Goal: Information Seeking & Learning: Find specific page/section

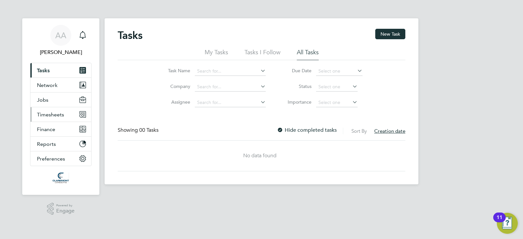
click at [49, 112] on span "Timesheets" at bounding box center [50, 115] width 27 height 6
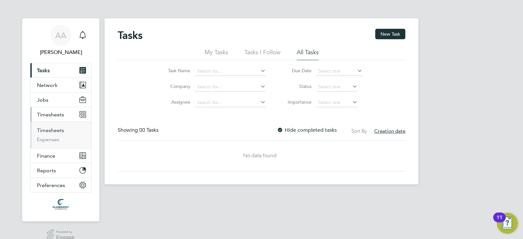
click at [50, 131] on link "Timesheets" at bounding box center [50, 130] width 27 height 6
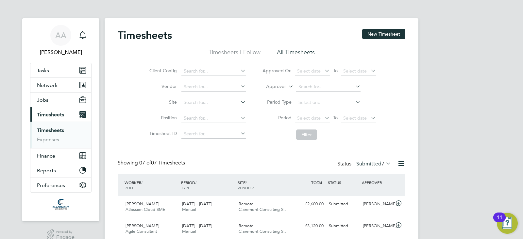
click at [373, 163] on label "Submitted 7" at bounding box center [374, 164] width 35 height 7
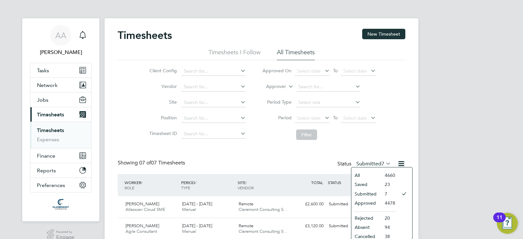
click at [377, 203] on li "Approved" at bounding box center [367, 203] width 30 height 9
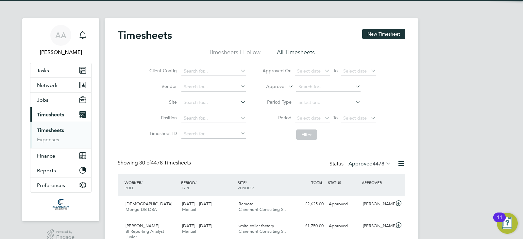
scroll to position [3, 3]
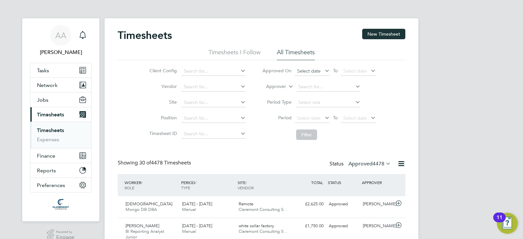
click at [305, 74] on span "Select date" at bounding box center [312, 71] width 35 height 9
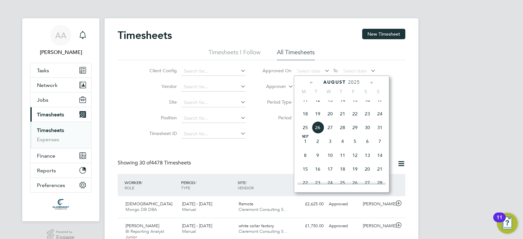
click at [329, 133] on span "27" at bounding box center [330, 127] width 12 height 12
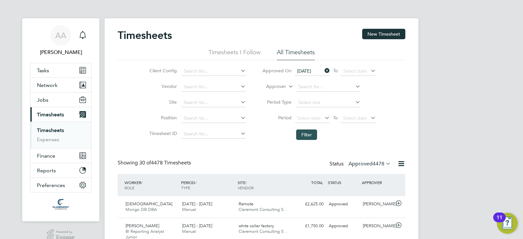
click at [299, 130] on button "Filter" at bounding box center [306, 135] width 21 height 10
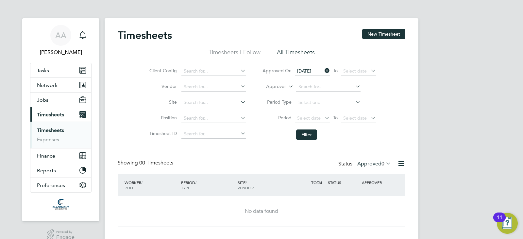
click at [311, 72] on span "27 Aug 2025" at bounding box center [304, 71] width 14 height 6
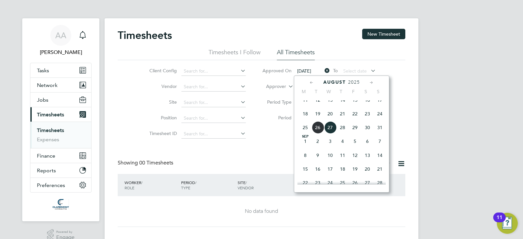
click at [328, 120] on span "20" at bounding box center [330, 114] width 12 height 12
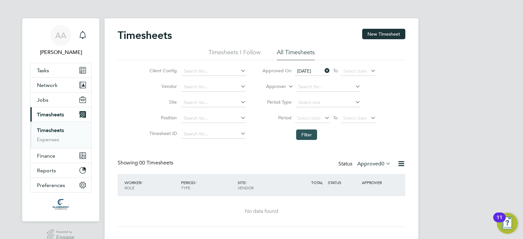
click at [308, 130] on button "Filter" at bounding box center [306, 135] width 21 height 10
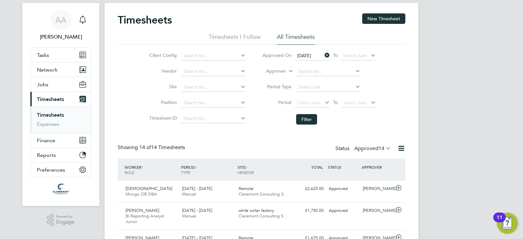
click at [401, 148] on icon at bounding box center [402, 148] width 8 height 8
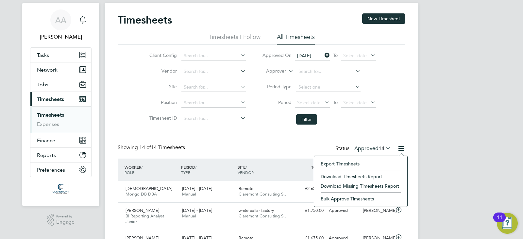
click at [334, 174] on li "Download Timesheets Report" at bounding box center [361, 176] width 87 height 9
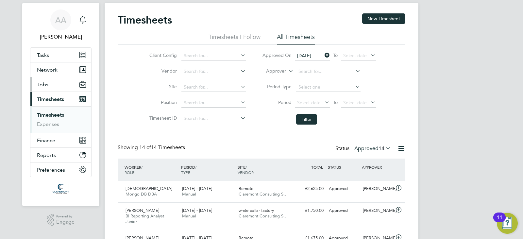
click at [49, 86] on button "Jobs" at bounding box center [60, 84] width 61 height 14
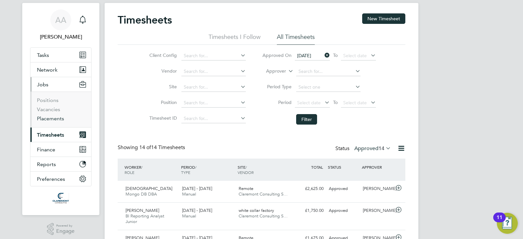
click at [53, 115] on link "Placements" at bounding box center [50, 118] width 27 height 6
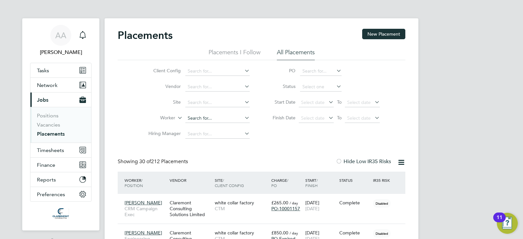
click at [200, 119] on input at bounding box center [218, 118] width 64 height 9
type input "a"
click at [193, 119] on input at bounding box center [218, 118] width 64 height 9
click at [224, 143] on li "Raj esh Babu Udayakumar" at bounding box center [229, 144] width 89 height 9
type input "Rajesh Babu Udayakumar"
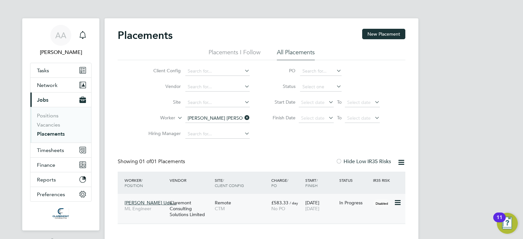
click at [246, 216] on div "Rajesh Babu Uda… ML Engineer Claremont Consulting Solutions Limited Remote CTM …" at bounding box center [262, 209] width 288 height 30
click at [249, 206] on span "CTM" at bounding box center [241, 209] width 53 height 6
click at [137, 203] on span "Rajesh Babu Uda…" at bounding box center [151, 203] width 52 height 6
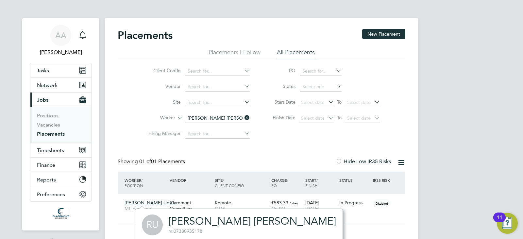
scroll to position [209, 166]
click at [195, 225] on link "Rajesh Babu Udayakumar" at bounding box center [252, 221] width 168 height 13
click at [243, 118] on icon at bounding box center [243, 117] width 0 height 9
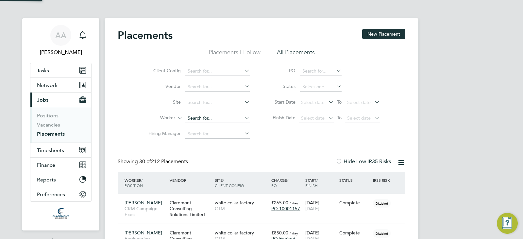
scroll to position [19, 57]
paste input "[PERSON_NAME]"
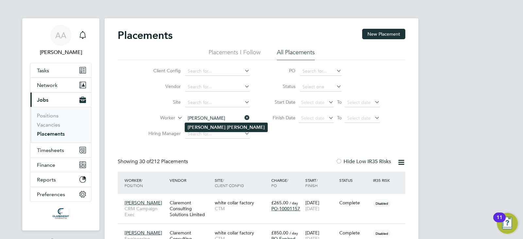
type input "[PERSON_NAME]"
click at [227, 126] on b "[PERSON_NAME]" at bounding box center [246, 128] width 38 height 6
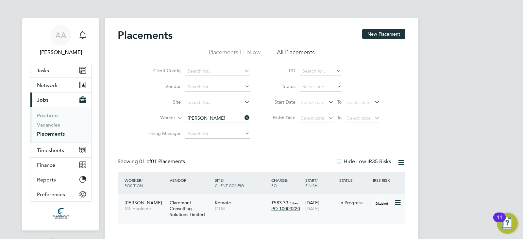
click at [135, 204] on span "[PERSON_NAME]" at bounding box center [144, 203] width 38 height 6
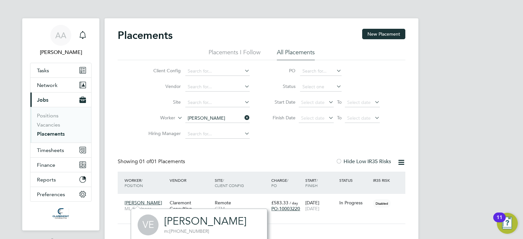
click at [191, 221] on link "[PERSON_NAME]" at bounding box center [205, 221] width 82 height 13
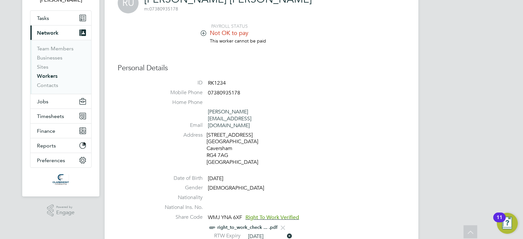
scroll to position [65, 0]
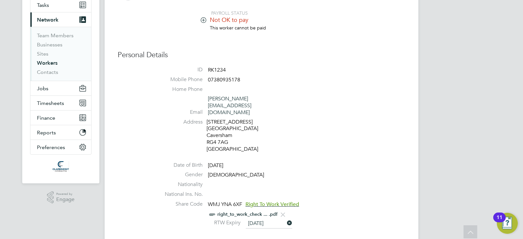
click at [203, 20] on icon at bounding box center [203, 19] width 5 height 5
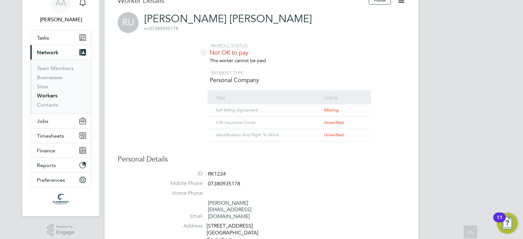
scroll to position [0, 0]
